Goal: Task Accomplishment & Management: Manage account settings

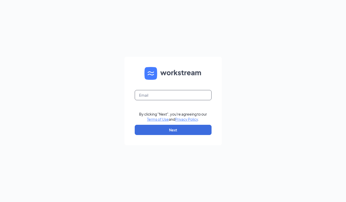
click at [160, 94] on input "text" at bounding box center [173, 95] width 77 height 10
type input "fallcreekcfatraining@gmail.com"
click at [161, 128] on button "Next" at bounding box center [173, 130] width 77 height 10
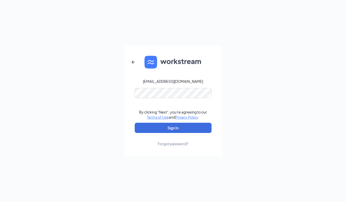
click at [173, 128] on button "Sign In" at bounding box center [173, 128] width 77 height 10
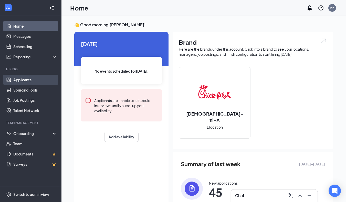
click at [26, 79] on link "Applicants" at bounding box center [35, 80] width 44 height 10
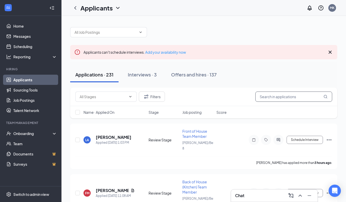
click at [263, 97] on input "text" at bounding box center [293, 97] width 77 height 10
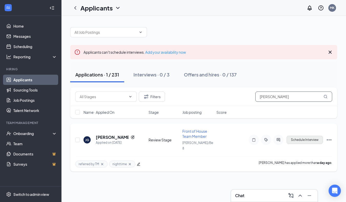
type input "[PERSON_NAME]"
click at [296, 139] on button "Schedule Interview" at bounding box center [305, 140] width 36 height 8
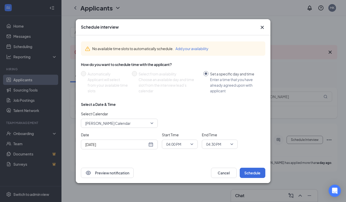
click at [151, 146] on div "[DATE]" at bounding box center [119, 145] width 68 height 6
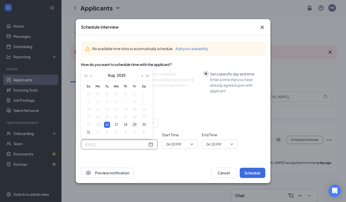
type input "[DATE]"
click at [132, 126] on div "29" at bounding box center [135, 125] width 6 height 6
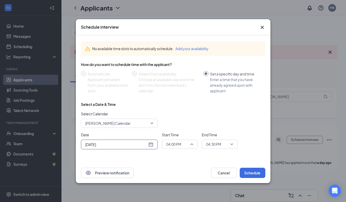
click at [191, 144] on span "04:00 PM" at bounding box center [179, 145] width 27 height 8
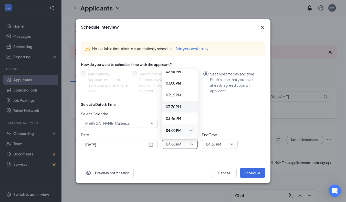
scroll to position [713, 0]
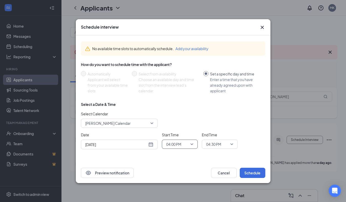
click at [192, 146] on span "04:00 PM" at bounding box center [179, 145] width 27 height 8
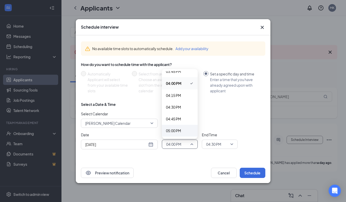
scroll to position [760, 0]
click at [174, 119] on span "05:00 PM" at bounding box center [173, 119] width 15 height 6
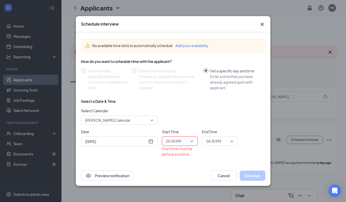
click at [232, 142] on span "04:30 PM" at bounding box center [219, 142] width 27 height 8
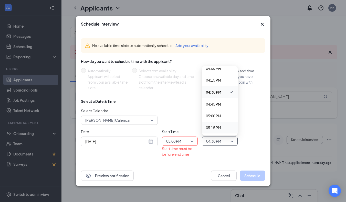
scroll to position [772, 0]
click at [223, 126] on span "05:30 PM" at bounding box center [220, 128] width 28 height 6
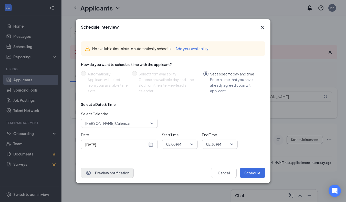
click at [116, 175] on button "Preview notification" at bounding box center [107, 173] width 53 height 10
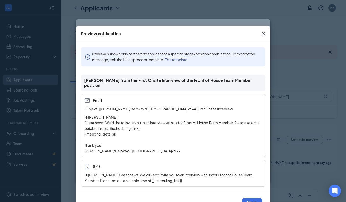
click at [264, 33] on icon "Cross" at bounding box center [263, 33] width 3 height 3
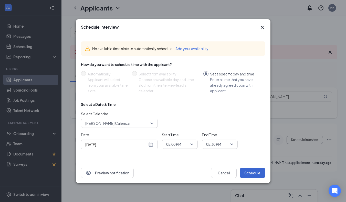
click at [256, 175] on button "Schedule" at bounding box center [253, 173] width 26 height 10
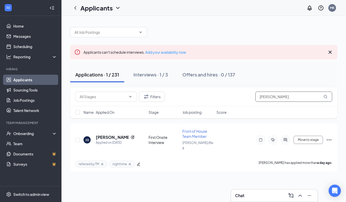
click at [289, 97] on input "[PERSON_NAME]" at bounding box center [293, 97] width 77 height 10
type input "J"
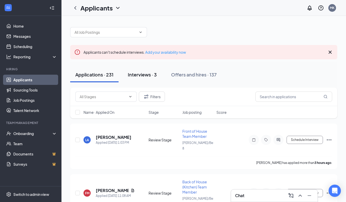
click at [151, 73] on div "Interviews · 3" at bounding box center [142, 74] width 29 height 6
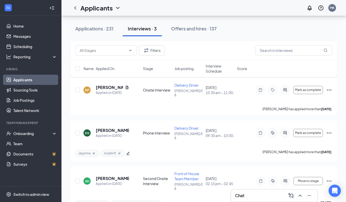
scroll to position [101, 0]
